Goal: Task Accomplishment & Management: Manage account settings

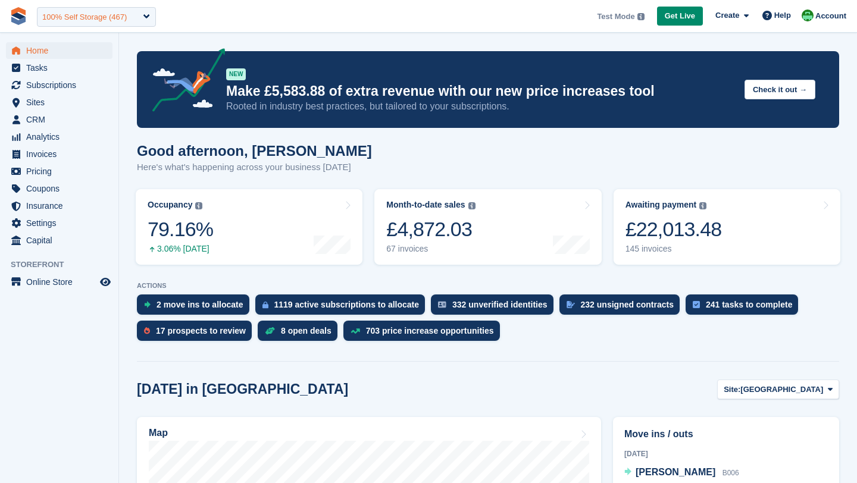
click at [53, 20] on div "100% Self Storage (467)" at bounding box center [84, 17] width 85 height 12
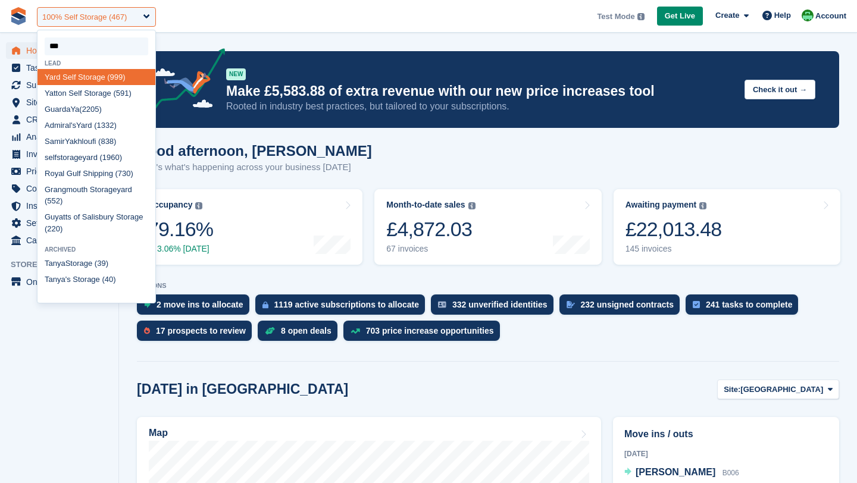
type input "****"
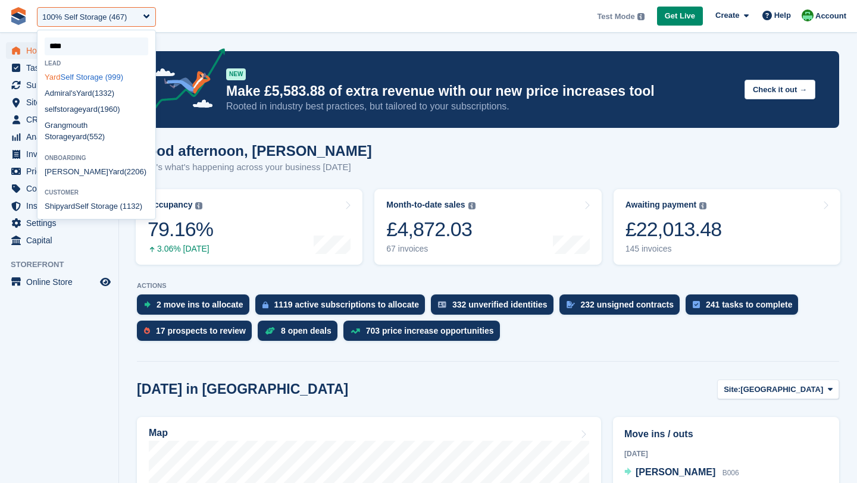
click at [64, 78] on div "Yard Self Storage (999)" at bounding box center [97, 77] width 118 height 16
select select "***"
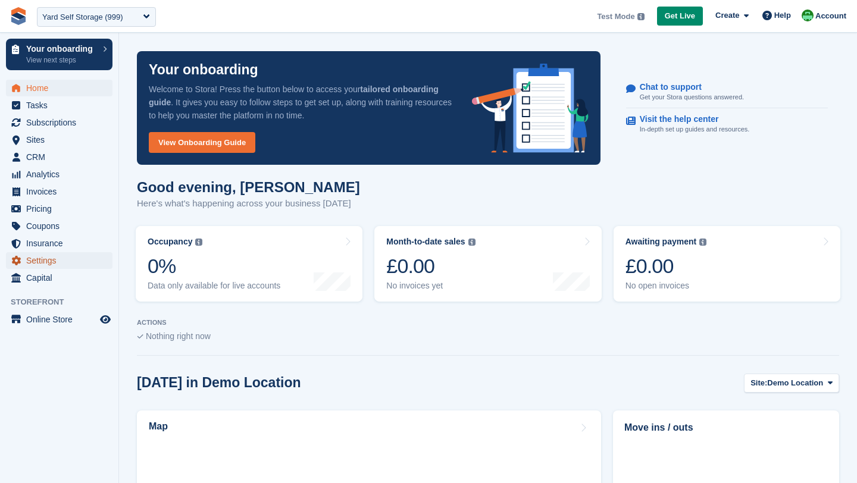
click at [52, 261] on span "Settings" at bounding box center [61, 260] width 71 height 17
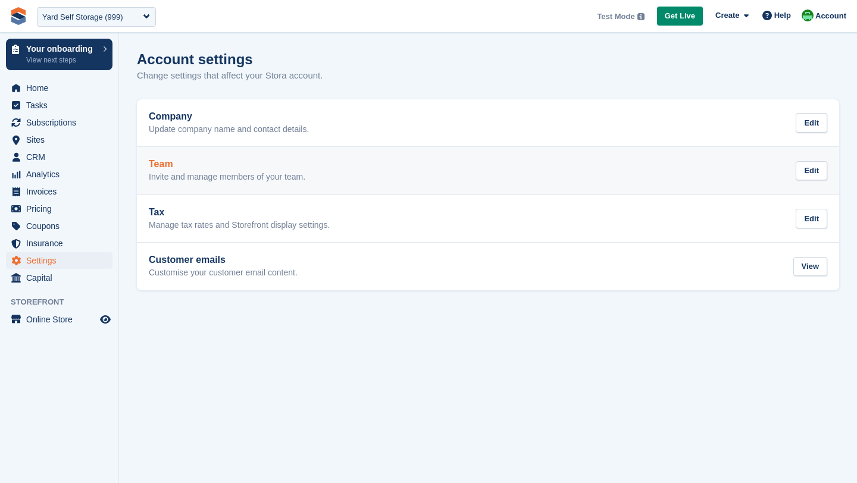
click at [293, 180] on p "Invite and manage members of your team." at bounding box center [227, 177] width 157 height 11
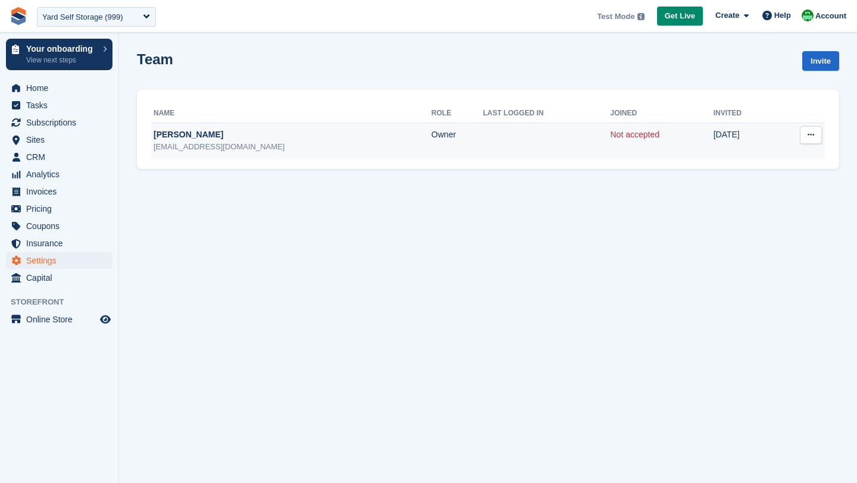
click at [812, 136] on icon at bounding box center [811, 135] width 7 height 8
click at [790, 172] on p "Resend invitation" at bounding box center [765, 173] width 104 height 15
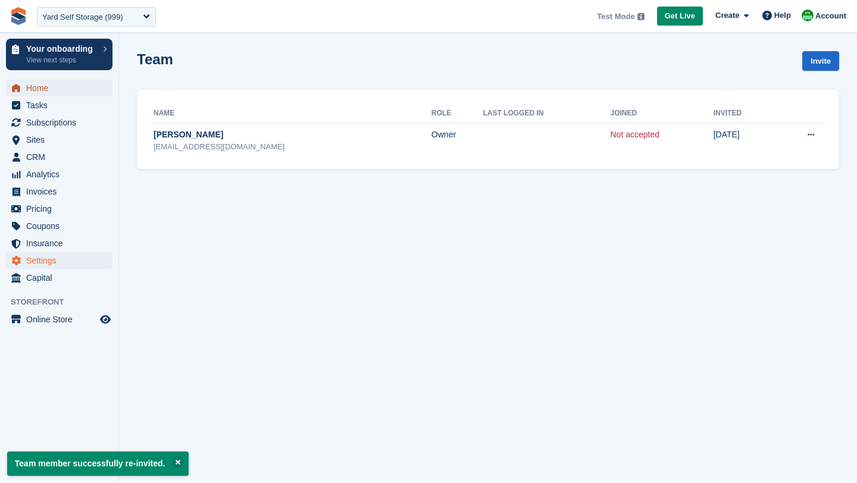
click at [54, 92] on span "Home" at bounding box center [61, 88] width 71 height 17
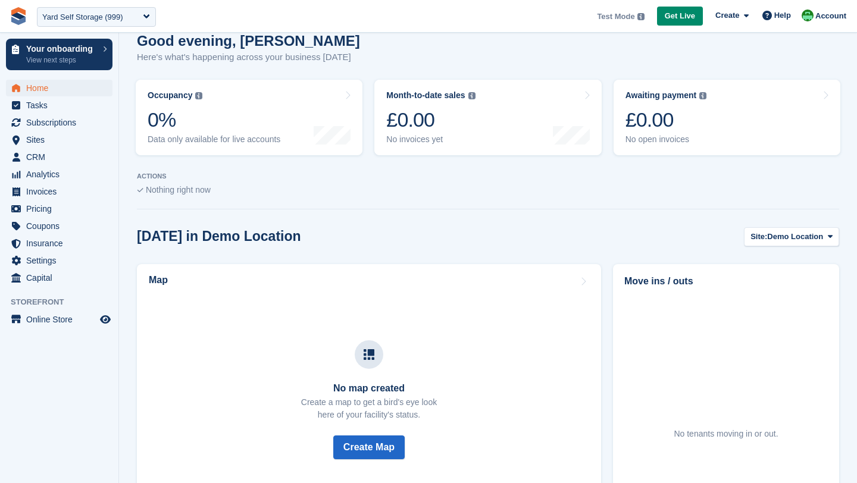
scroll to position [146, 0]
click at [35, 142] on span "Sites" at bounding box center [61, 140] width 71 height 17
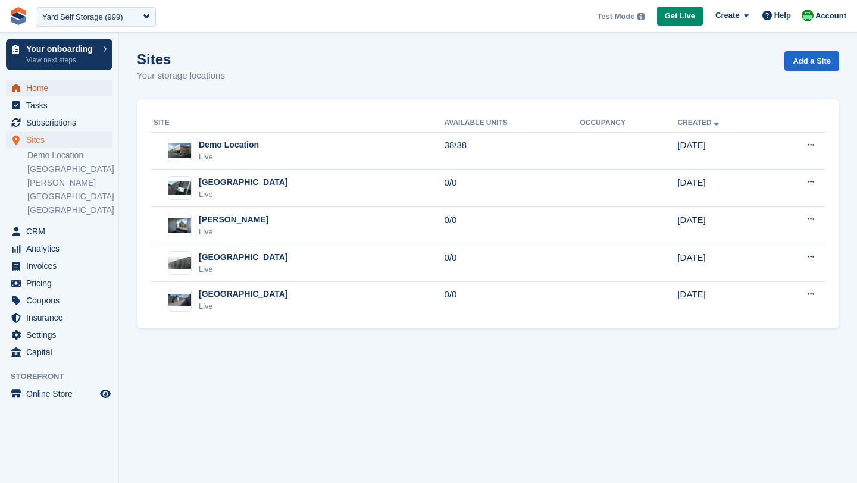
click at [48, 88] on span "Home" at bounding box center [61, 88] width 71 height 17
